Goal: Task Accomplishment & Management: Complete application form

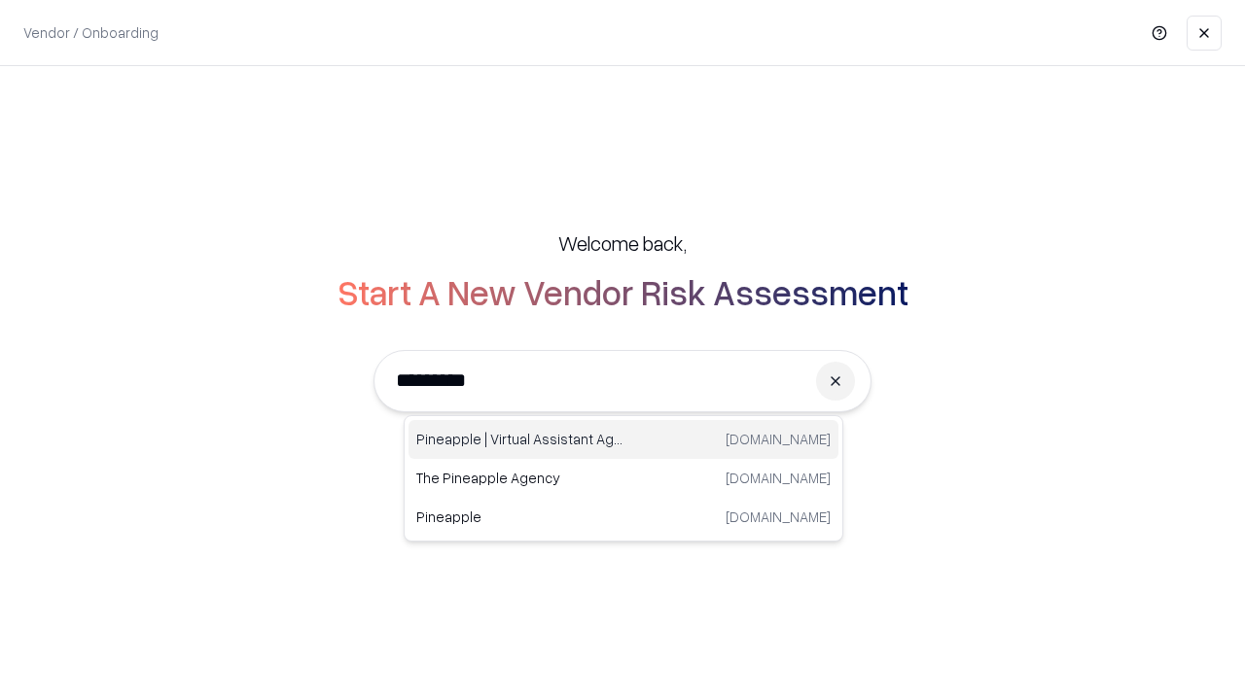
click at [623, 440] on div "Pineapple | Virtual Assistant Agency trypineapple.com" at bounding box center [623, 439] width 430 height 39
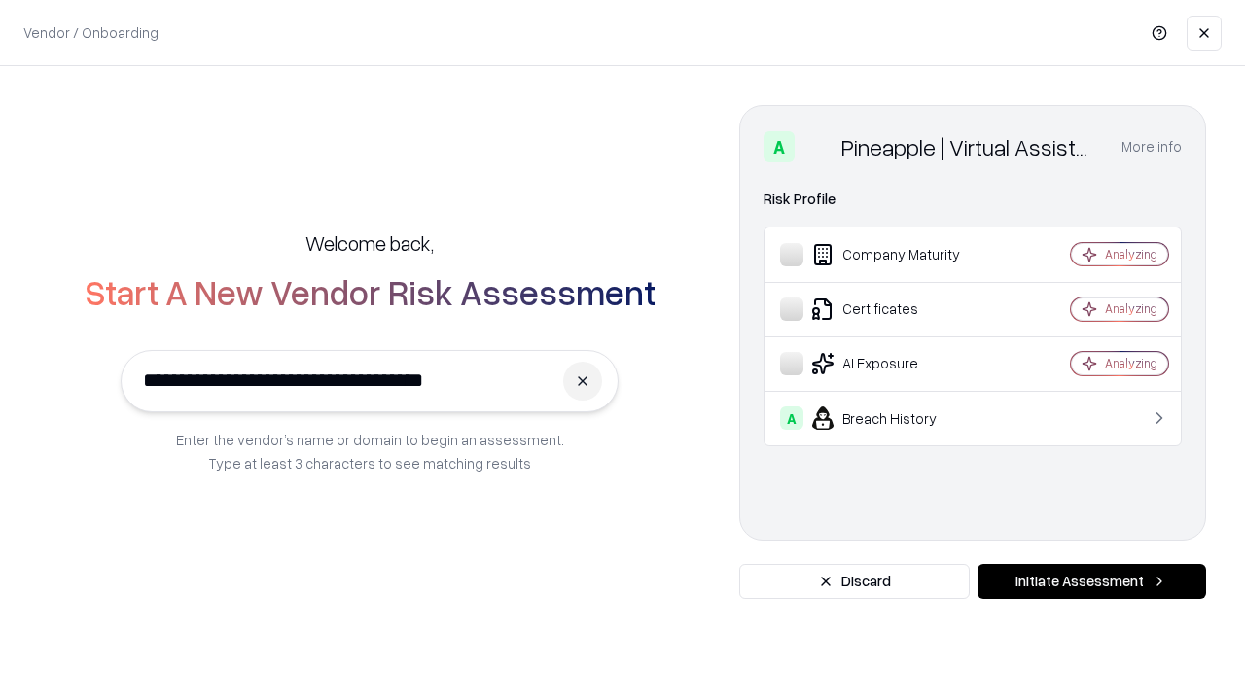
type input "**********"
click at [1091, 582] on button "Initiate Assessment" at bounding box center [1091, 581] width 229 height 35
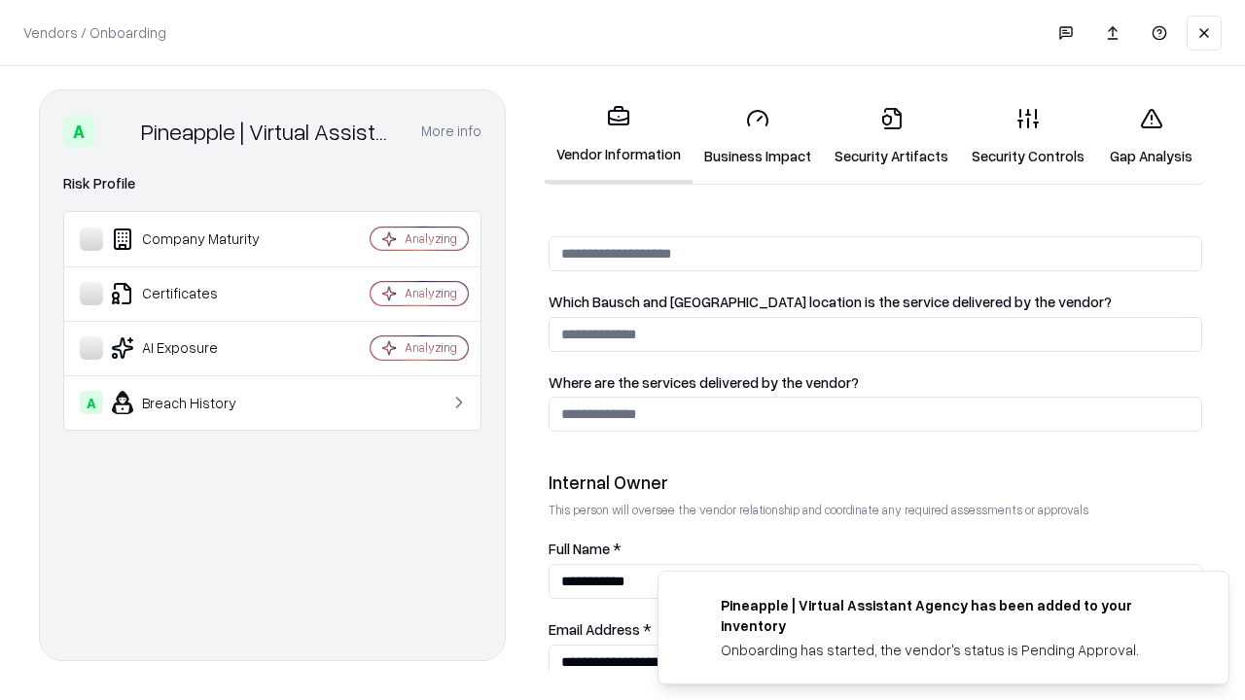
scroll to position [1007, 0]
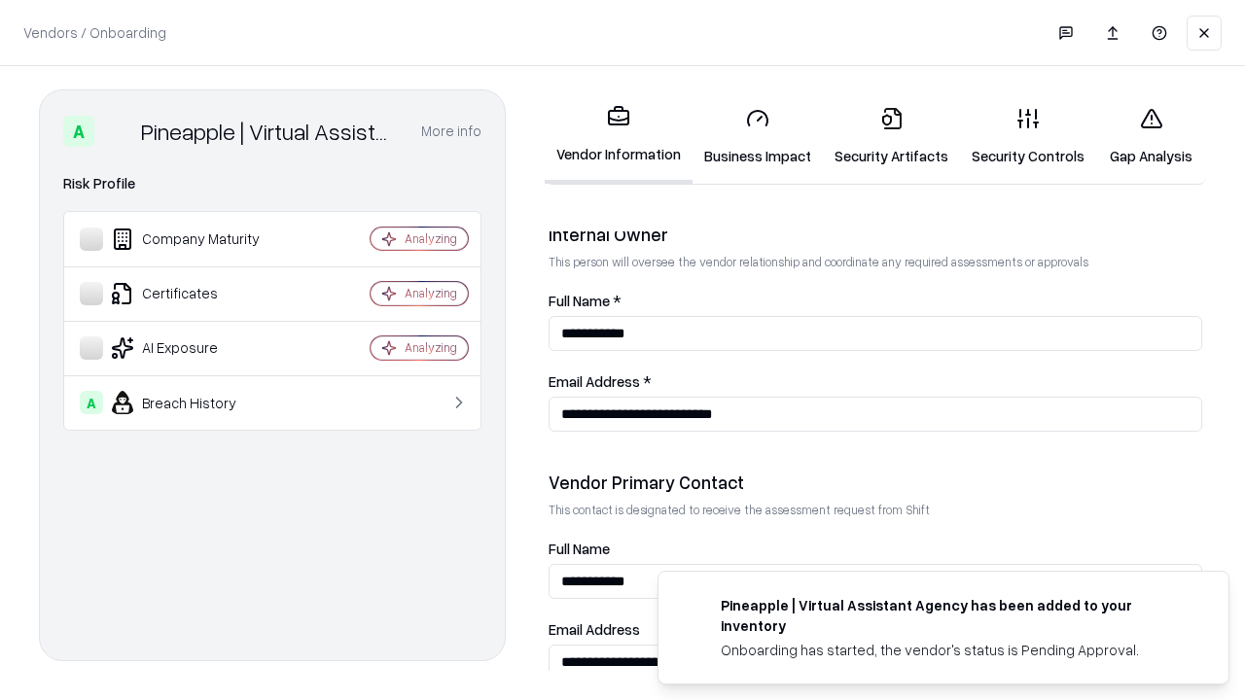
click at [758, 136] on link "Business Impact" at bounding box center [757, 136] width 130 height 90
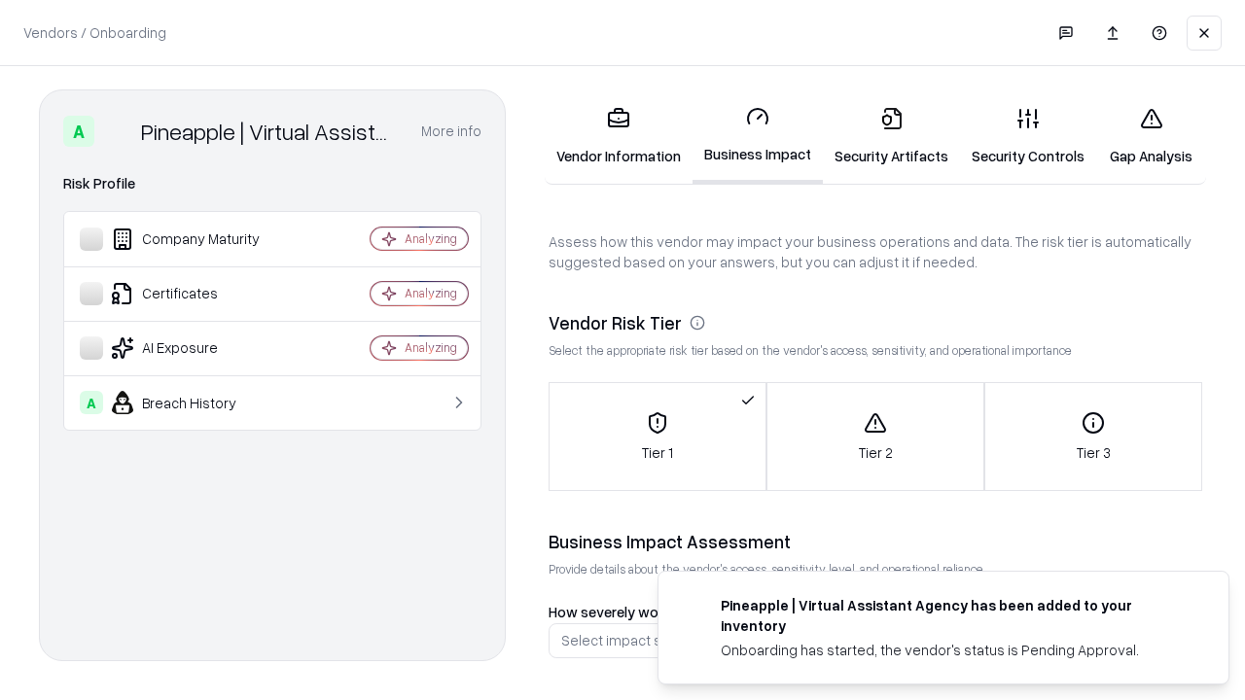
click at [891, 136] on link "Security Artifacts" at bounding box center [891, 136] width 137 height 90
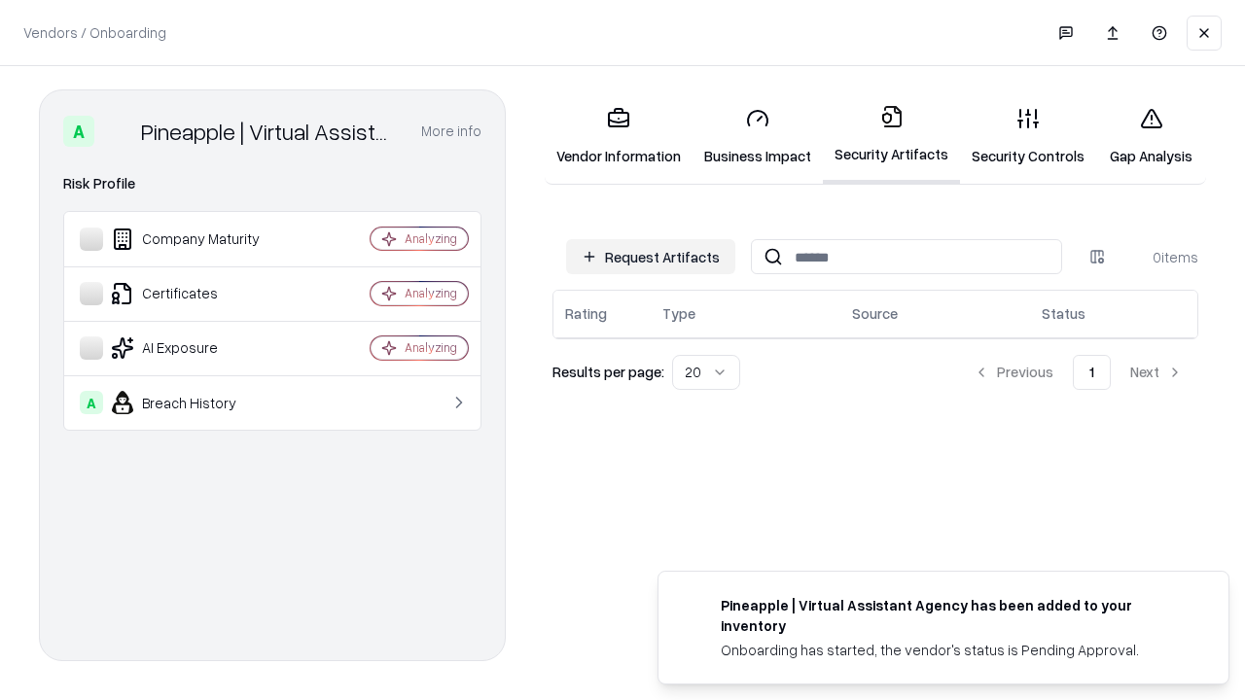
click at [651, 257] on button "Request Artifacts" at bounding box center [650, 256] width 169 height 35
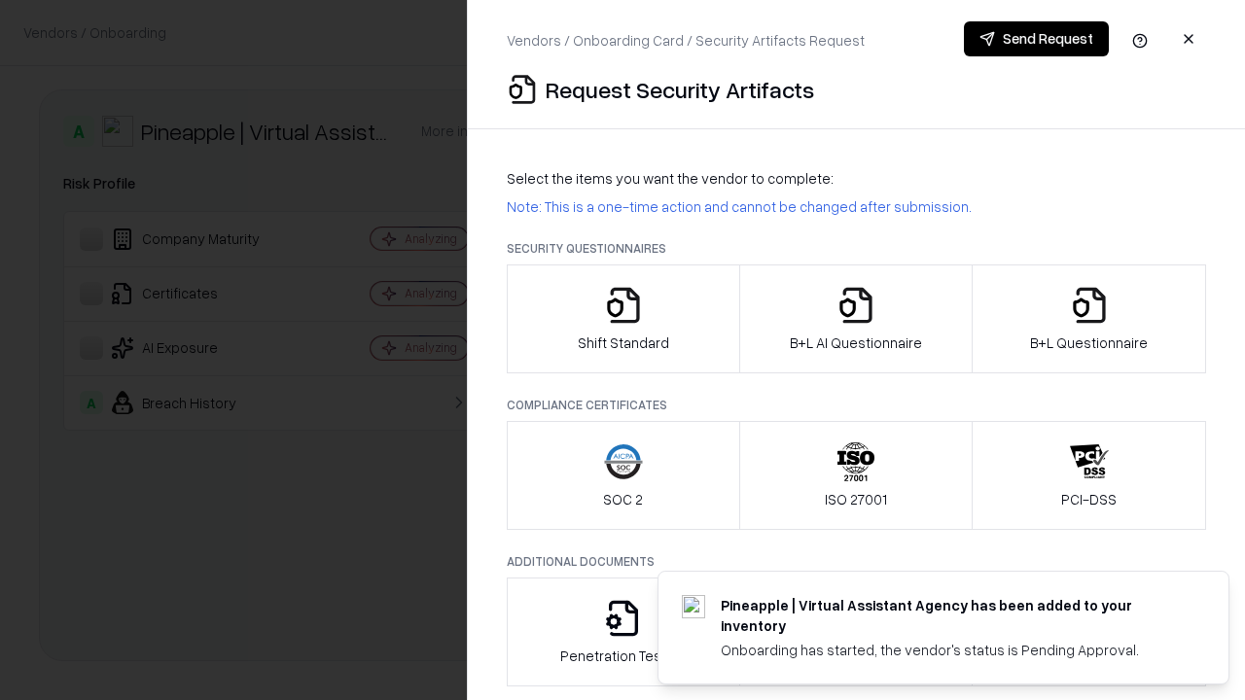
click at [622, 319] on icon "button" at bounding box center [623, 305] width 39 height 39
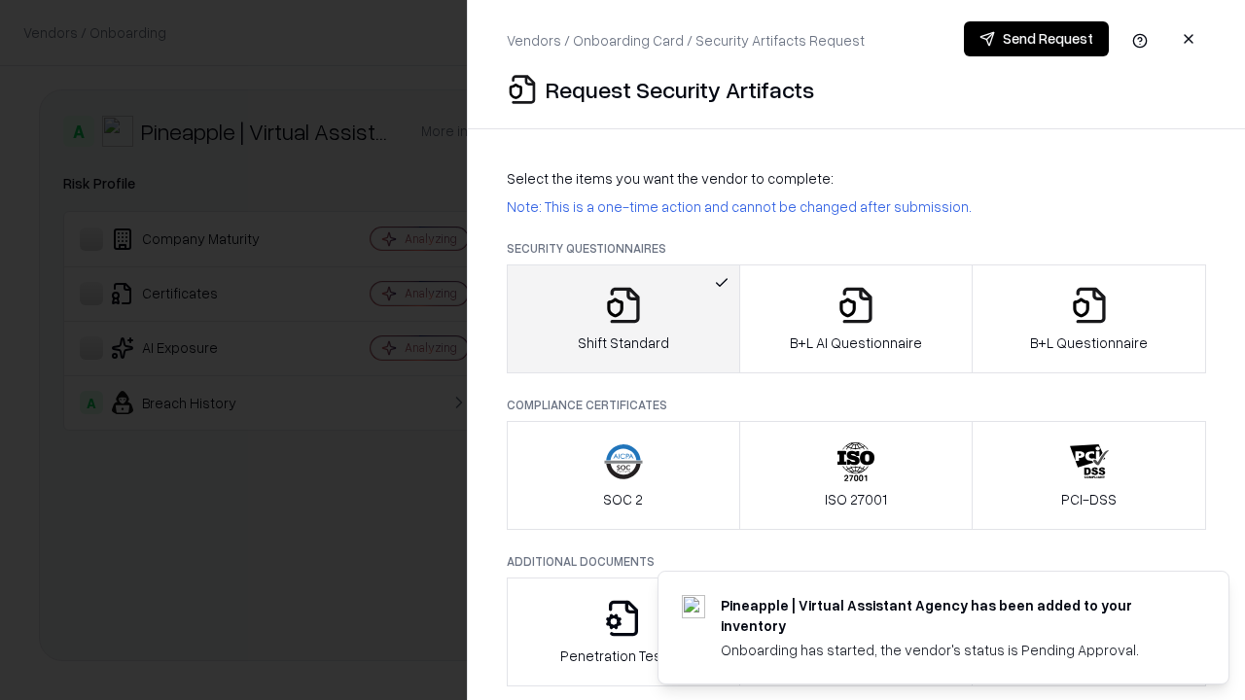
click at [1036, 39] on button "Send Request" at bounding box center [1036, 38] width 145 height 35
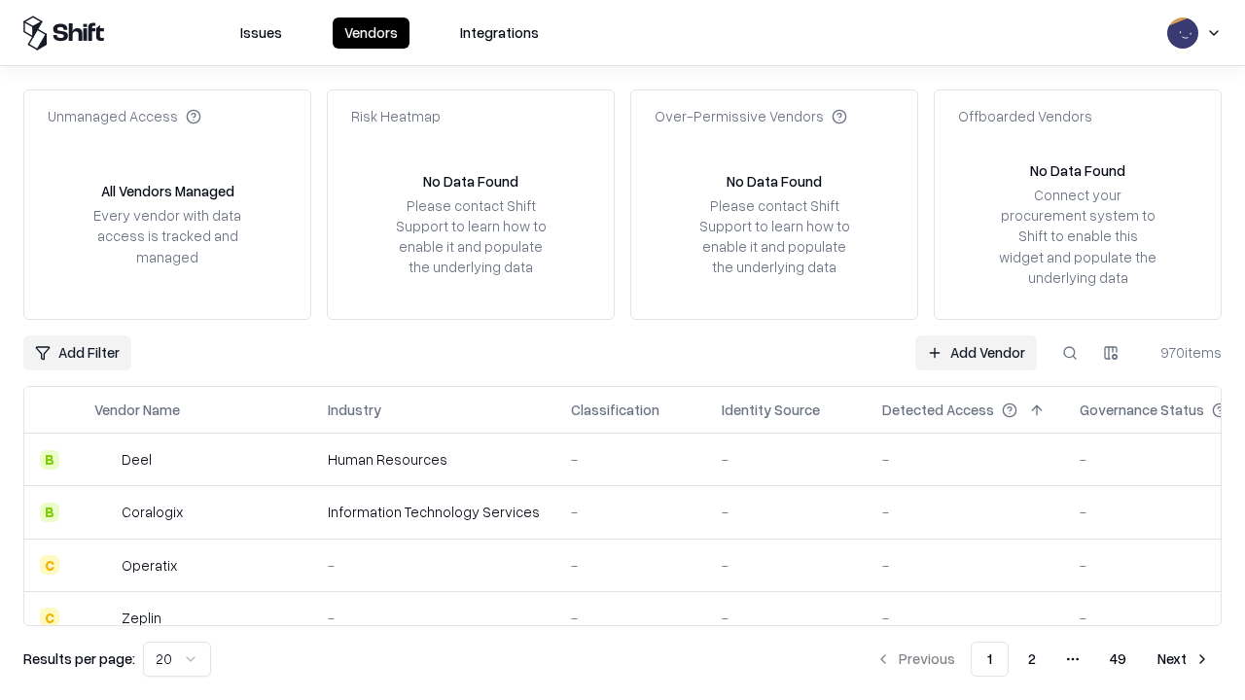
click at [1070, 352] on button at bounding box center [1069, 352] width 35 height 35
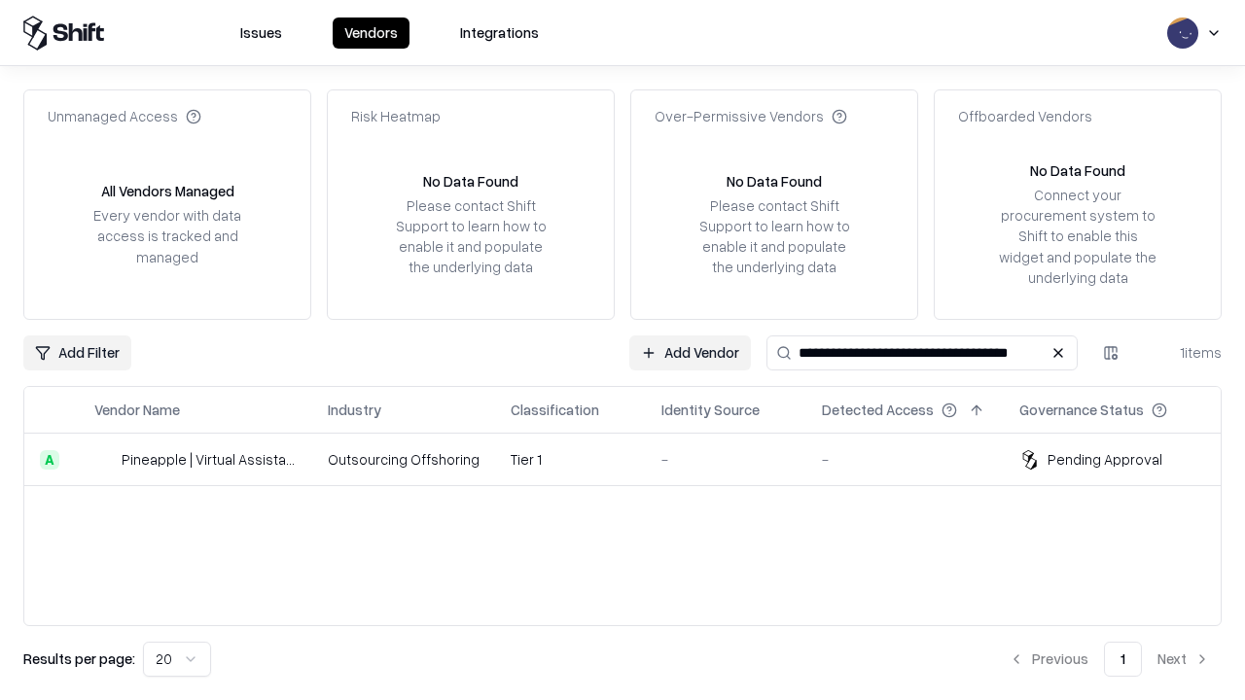
type input "**********"
click at [634, 459] on td "Tier 1" at bounding box center [570, 460] width 151 height 53
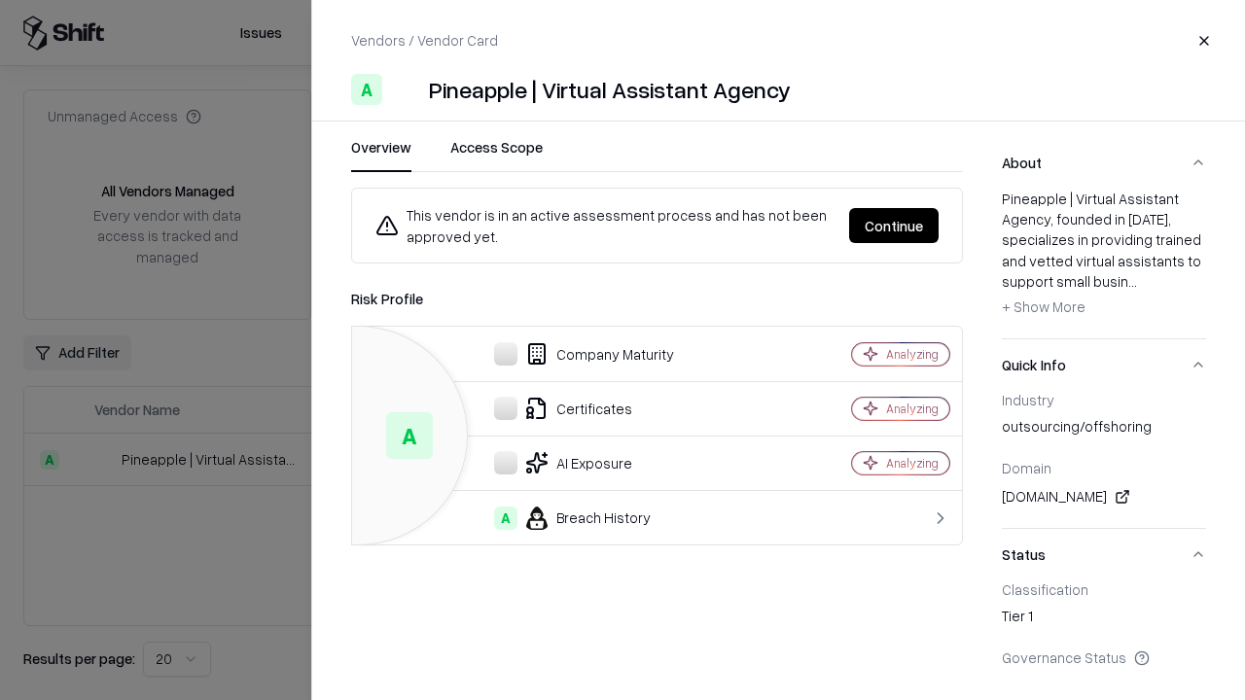
click at [894, 226] on button "Continue" at bounding box center [893, 225] width 89 height 35
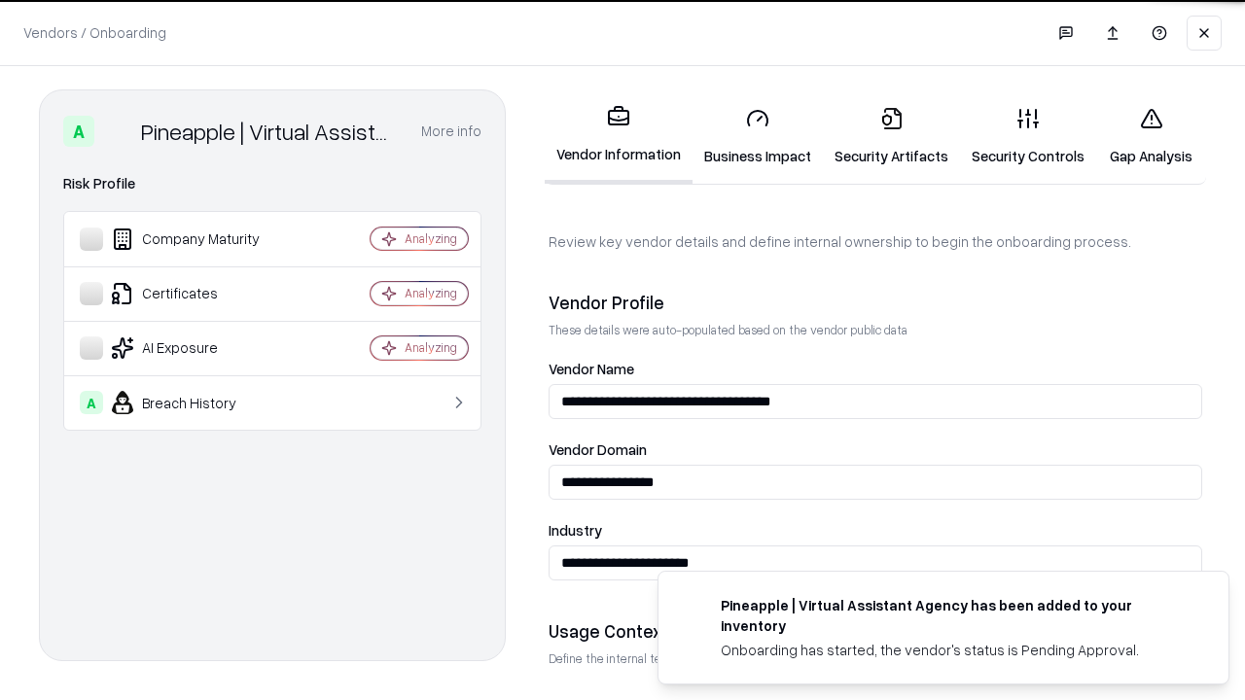
click at [891, 136] on link "Security Artifacts" at bounding box center [891, 136] width 137 height 90
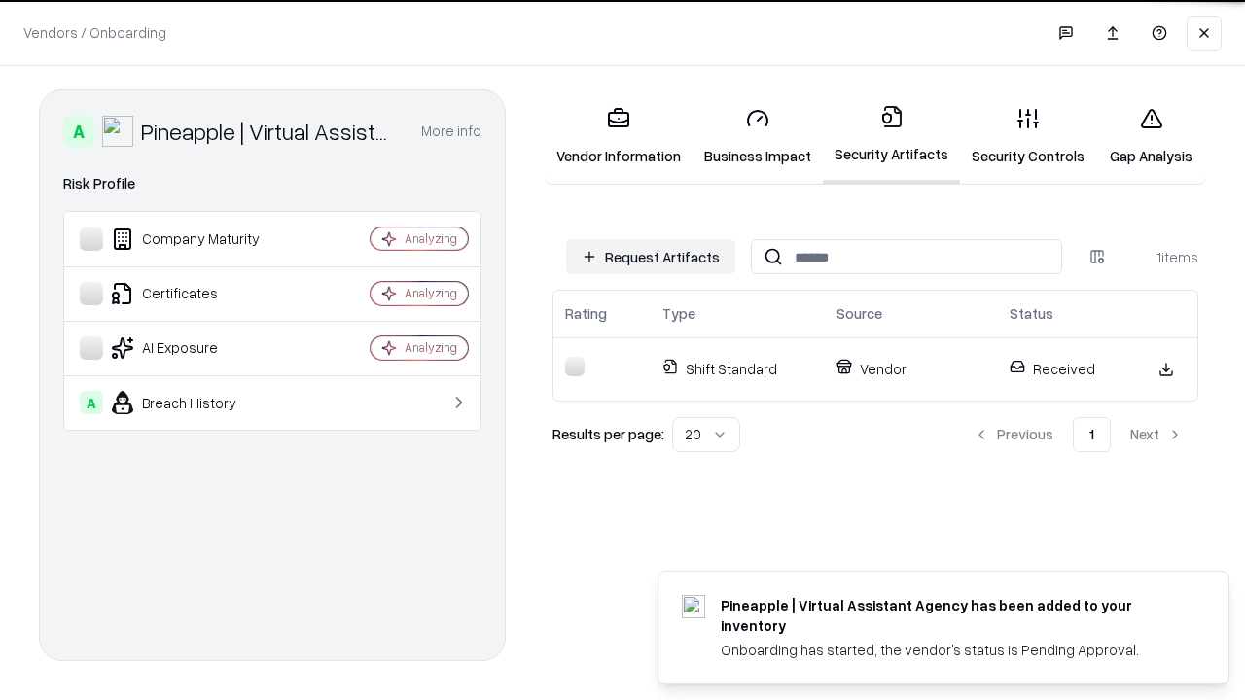
click at [1150, 136] on link "Gap Analysis" at bounding box center [1151, 136] width 110 height 90
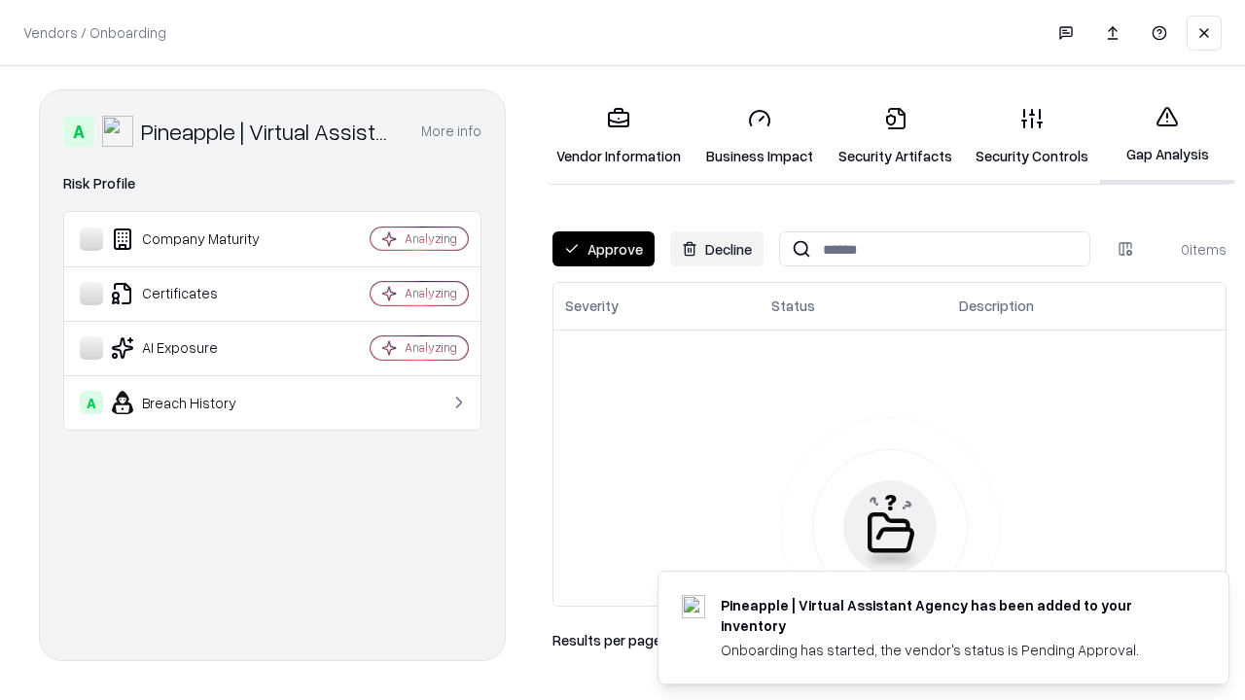
click at [603, 249] on button "Approve" at bounding box center [603, 248] width 102 height 35
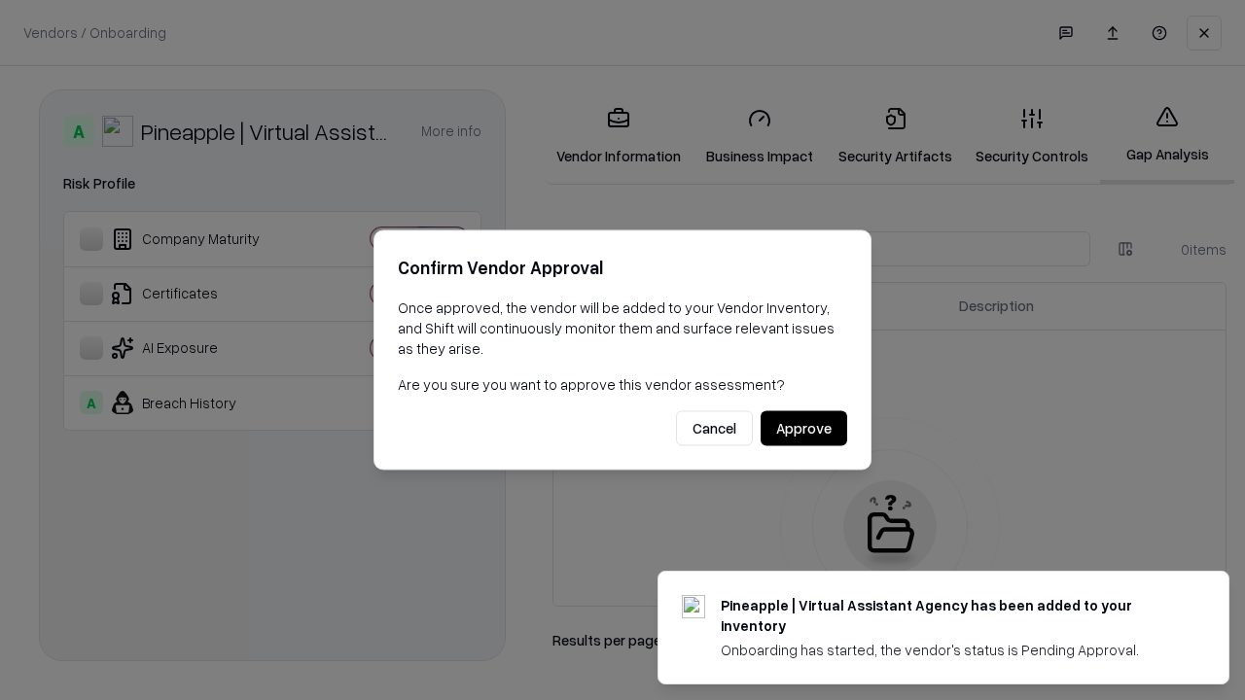
click at [803, 428] on button "Approve" at bounding box center [803, 428] width 87 height 35
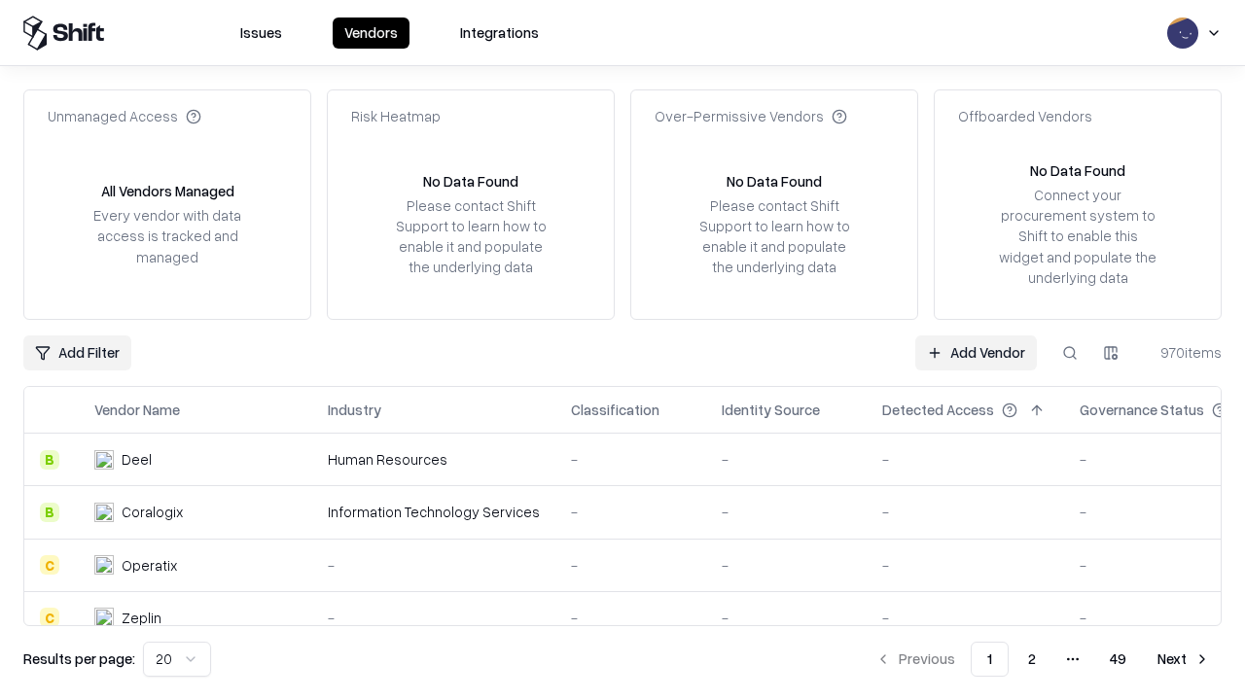
type input "**********"
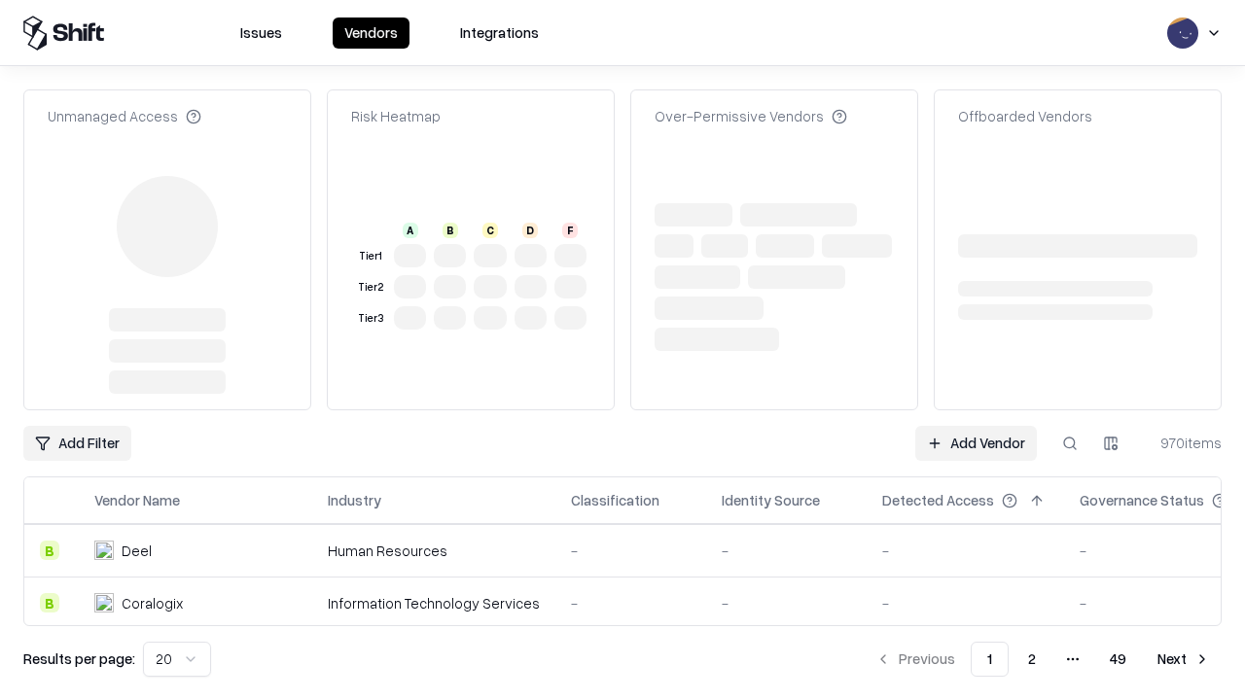
click at [975, 443] on link "Add Vendor" at bounding box center [976, 443] width 122 height 35
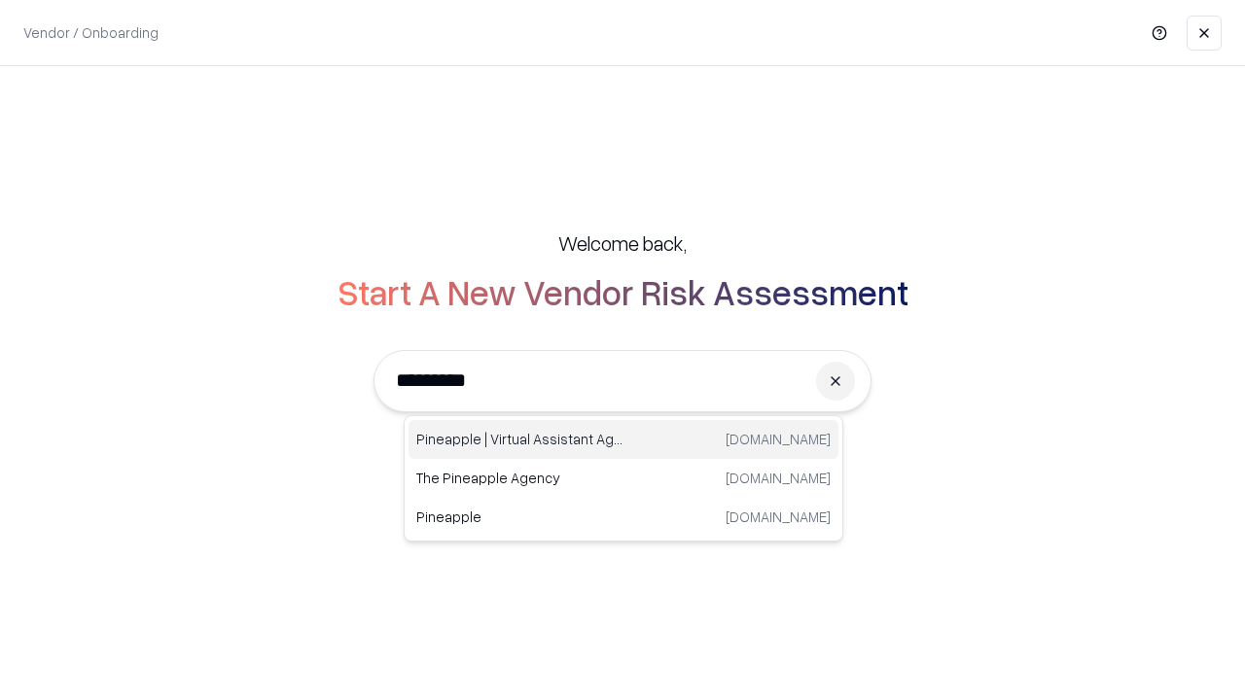
click at [623, 440] on div "Pineapple | Virtual Assistant Agency [DOMAIN_NAME]" at bounding box center [623, 439] width 430 height 39
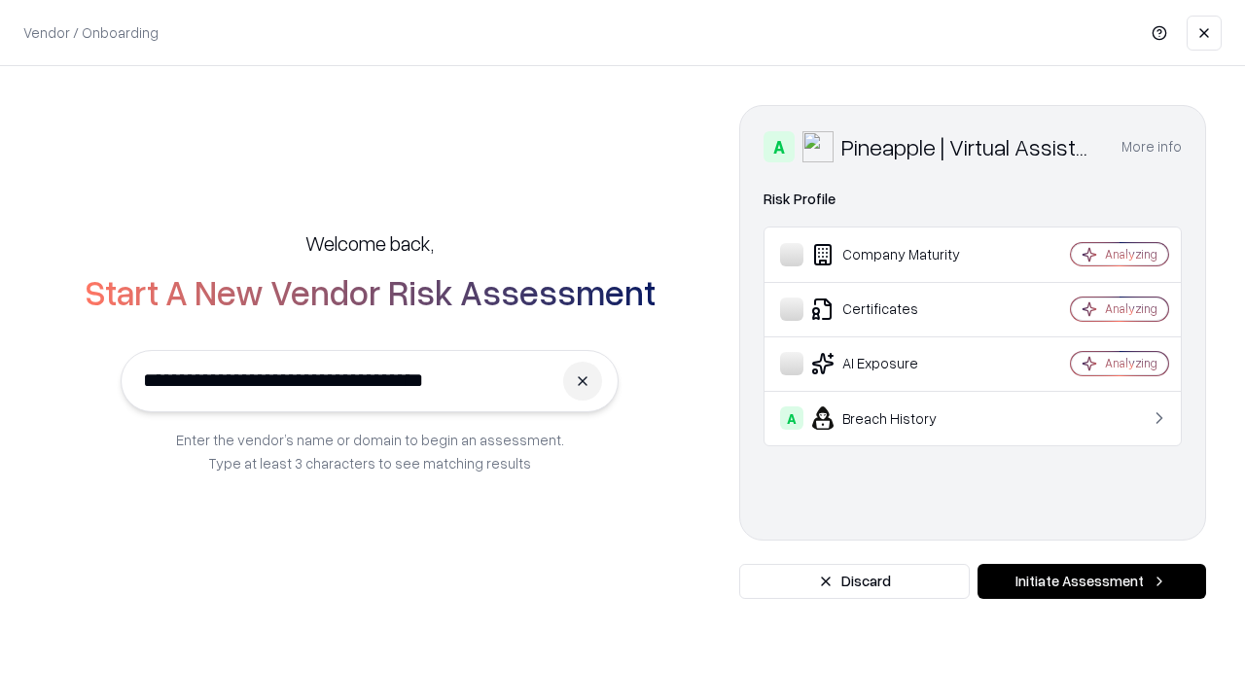
type input "**********"
click at [1091, 582] on button "Initiate Assessment" at bounding box center [1091, 581] width 229 height 35
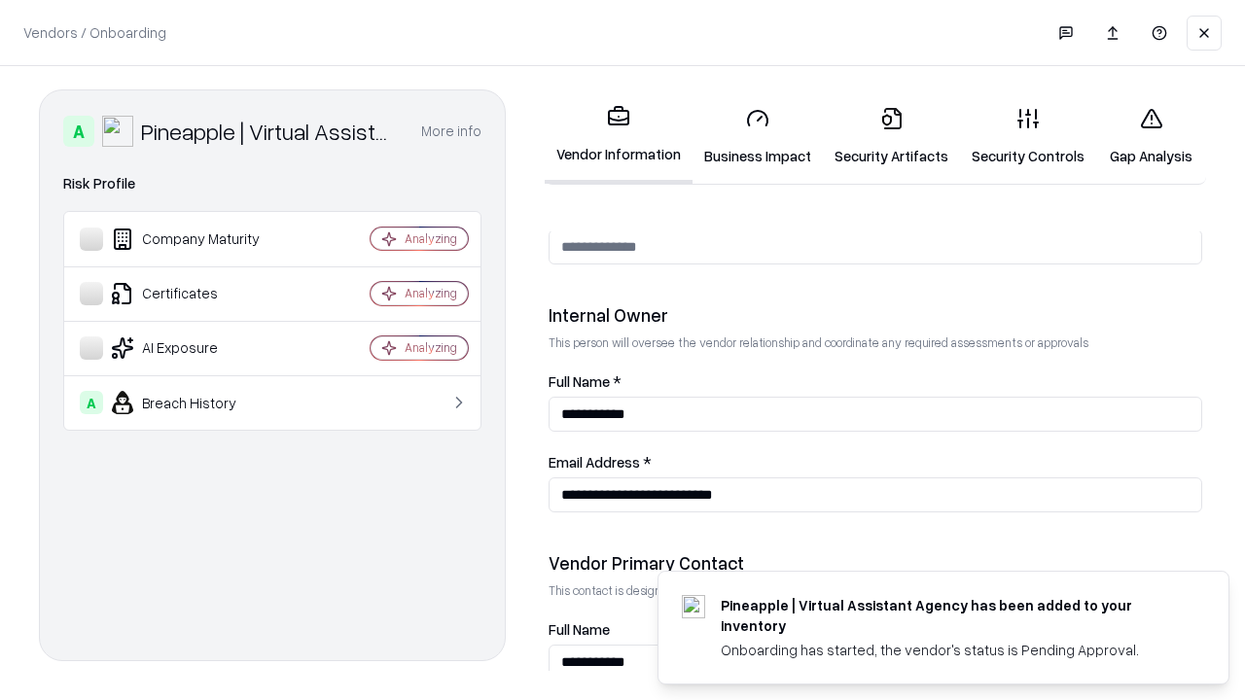
scroll to position [1007, 0]
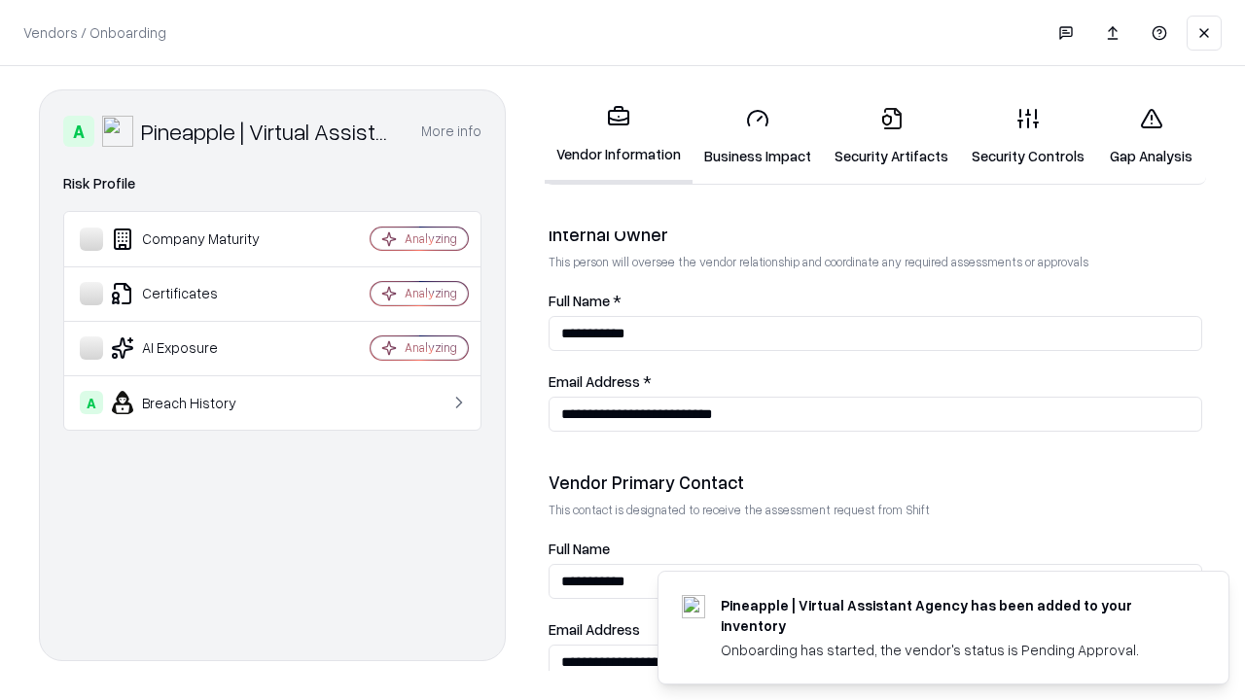
click at [1150, 136] on link "Gap Analysis" at bounding box center [1151, 136] width 110 height 90
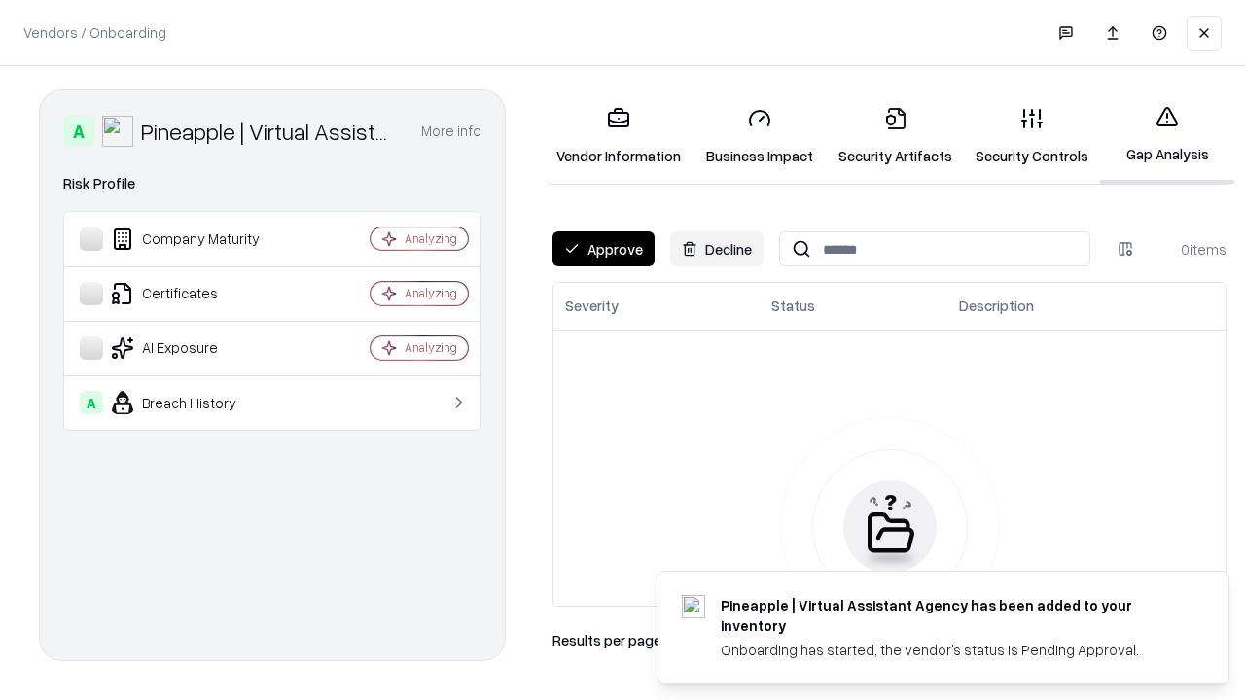
click at [603, 249] on button "Approve" at bounding box center [603, 248] width 102 height 35
